Goal: Transaction & Acquisition: Purchase product/service

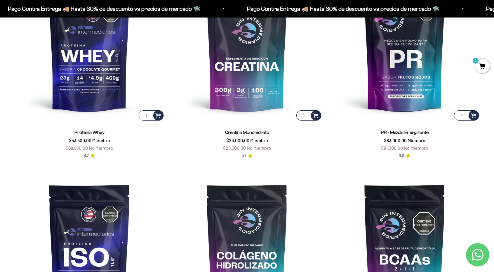
scroll to position [321, 0]
click at [250, 149] on span "No Miembro" at bounding box center [259, 148] width 25 height 6
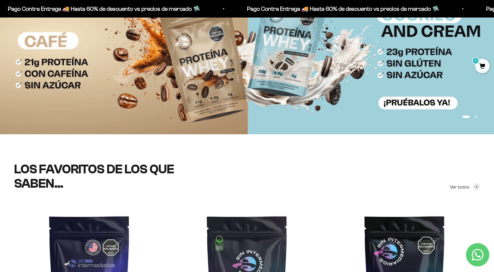
scroll to position [0, 0]
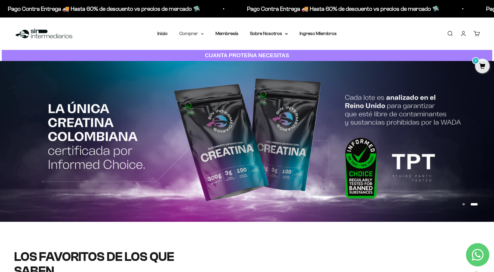
click at [181, 36] on summary "Comprar" at bounding box center [191, 34] width 25 height 8
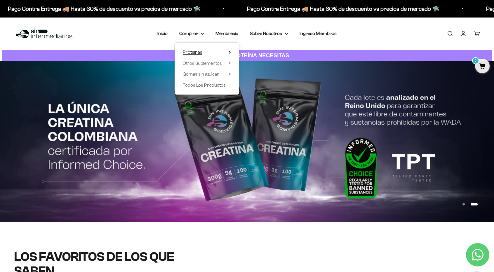
click at [195, 51] on span "Proteínas" at bounding box center [193, 52] width 20 height 5
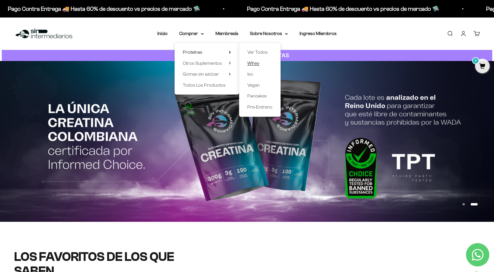
click at [250, 63] on span "Whey" at bounding box center [253, 63] width 12 height 5
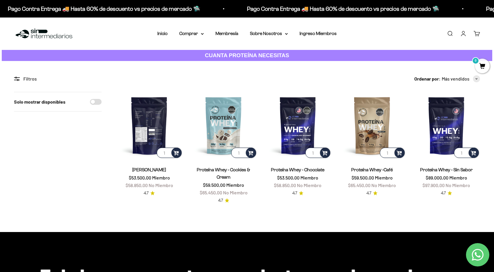
click at [146, 125] on img at bounding box center [149, 125] width 67 height 67
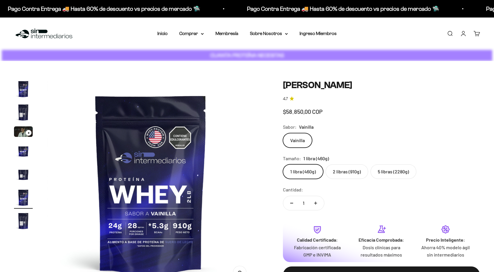
scroll to position [0, 1077]
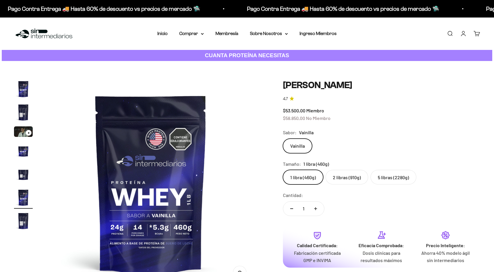
click at [342, 177] on label "2 libras (910g)" at bounding box center [347, 177] width 43 height 15
click at [283, 170] on input "2 libras (910g)" at bounding box center [283, 170] width 0 height 0
radio input "true"
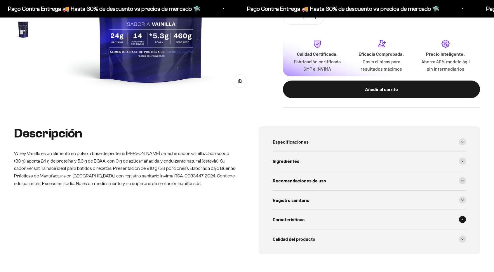
scroll to position [58, 0]
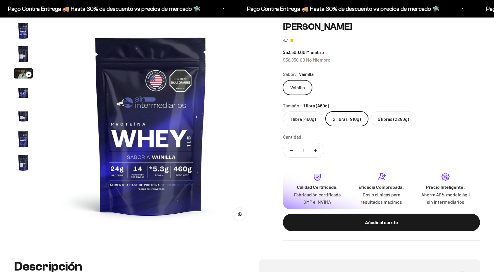
click at [382, 118] on label "5 libras (2280g)" at bounding box center [394, 119] width 46 height 15
click at [283, 112] on input "5 libras (2280g)" at bounding box center [283, 111] width 0 height 0
radio input "true"
click at [345, 118] on label "2 libras (910g)" at bounding box center [347, 119] width 43 height 15
click at [283, 112] on input "2 libras (910g)" at bounding box center [283, 111] width 0 height 0
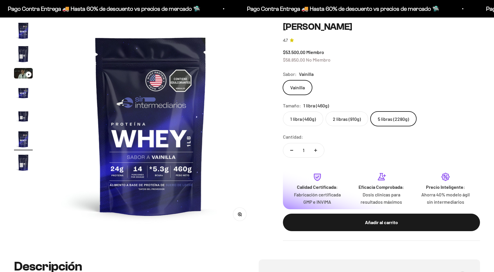
radio input "true"
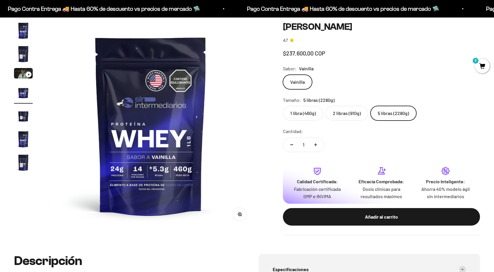
scroll to position [0, 646]
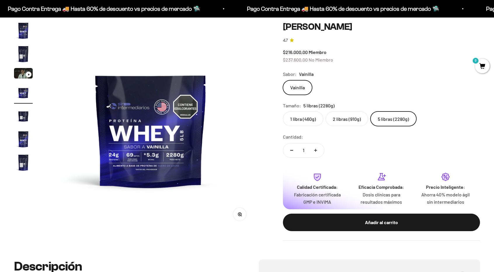
click at [342, 115] on label "2 libras (910g)" at bounding box center [347, 119] width 43 height 15
click at [283, 112] on input "2 libras (910g)" at bounding box center [283, 111] width 0 height 0
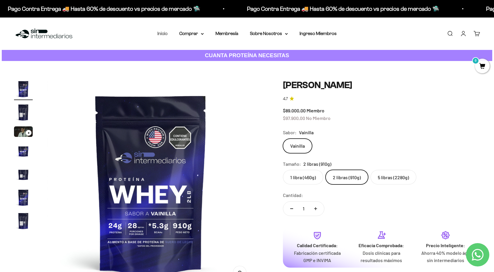
click at [160, 34] on link "Inicio" at bounding box center [162, 33] width 10 height 5
